Goal: Browse casually

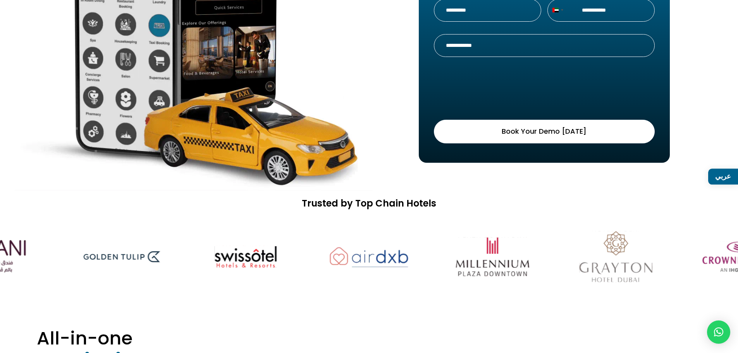
scroll to position [349, 0]
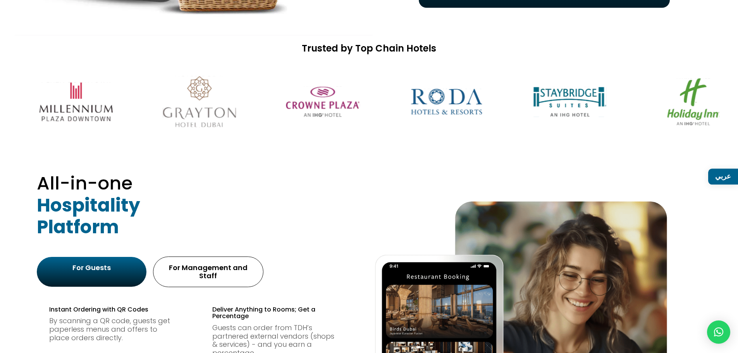
drag, startPoint x: 552, startPoint y: 109, endPoint x: 270, endPoint y: 103, distance: 281.7
click at [285, 100] on img at bounding box center [323, 101] width 98 height 61
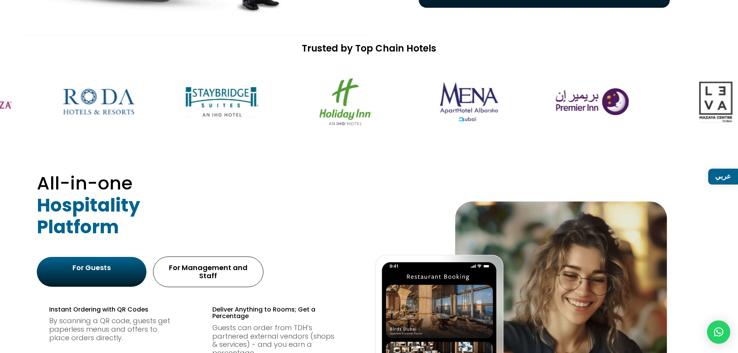
drag, startPoint x: 652, startPoint y: 110, endPoint x: 352, endPoint y: 125, distance: 300.7
click at [353, 127] on img at bounding box center [346, 101] width 98 height 61
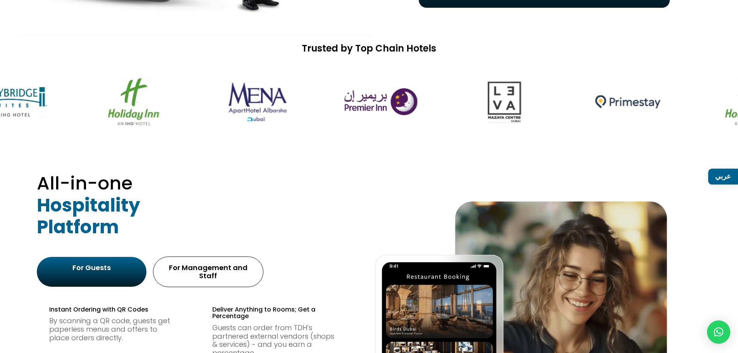
drag, startPoint x: 572, startPoint y: 116, endPoint x: 362, endPoint y: 123, distance: 210.9
click at [362, 123] on img at bounding box center [381, 101] width 98 height 61
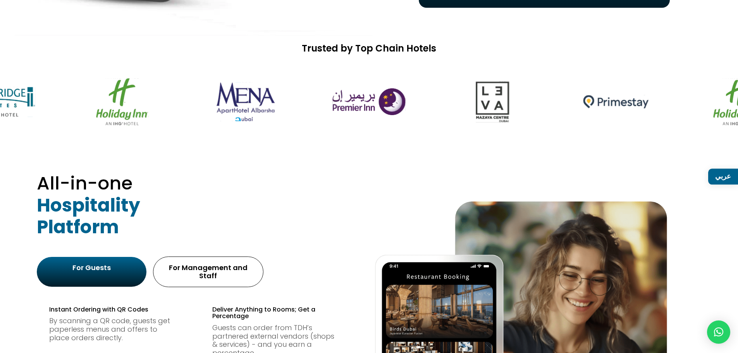
click at [494, 100] on img at bounding box center [493, 101] width 98 height 61
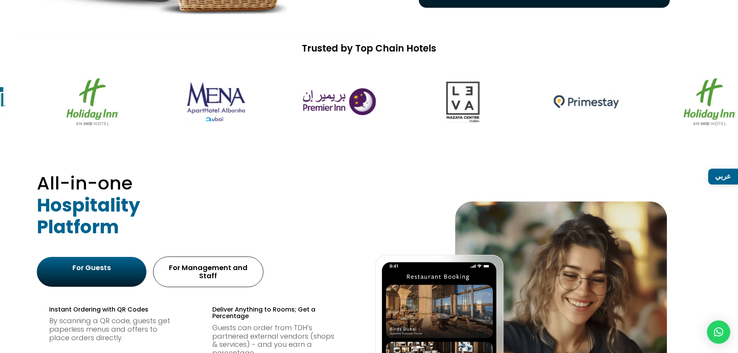
drag, startPoint x: 606, startPoint y: 104, endPoint x: 429, endPoint y: 122, distance: 177.7
click at [429, 122] on div at bounding box center [228, 101] width 3827 height 61
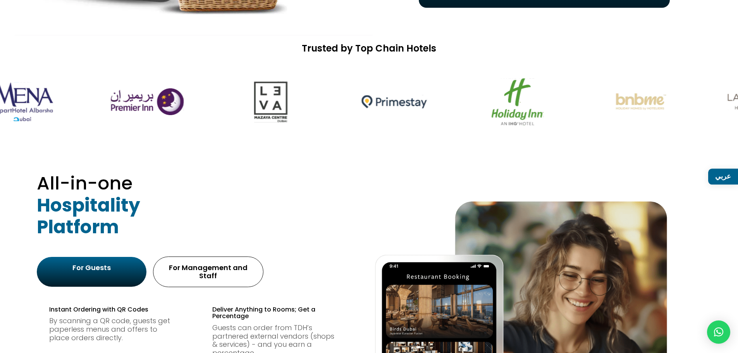
drag, startPoint x: 597, startPoint y: 98, endPoint x: 372, endPoint y: 110, distance: 224.7
click at [372, 110] on img at bounding box center [394, 101] width 98 height 61
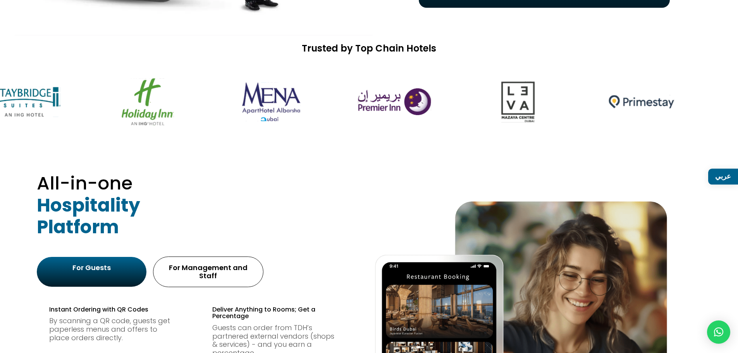
drag, startPoint x: 317, startPoint y: 108, endPoint x: 599, endPoint y: 96, distance: 282.3
click at [599, 96] on div at bounding box center [369, 102] width 738 height 84
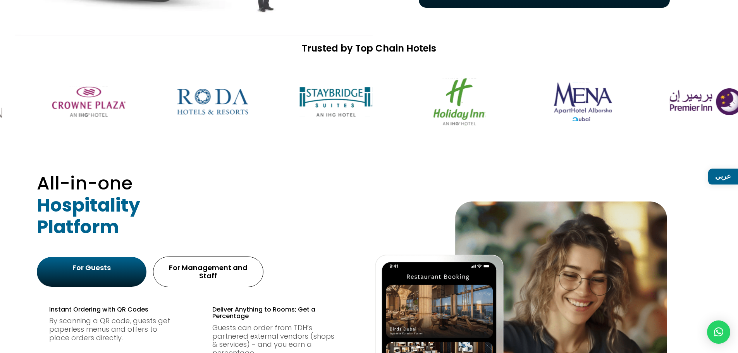
drag, startPoint x: 267, startPoint y: 110, endPoint x: 575, endPoint y: 100, distance: 307.8
click at [575, 100] on img at bounding box center [583, 101] width 98 height 61
